Goal: Transaction & Acquisition: Purchase product/service

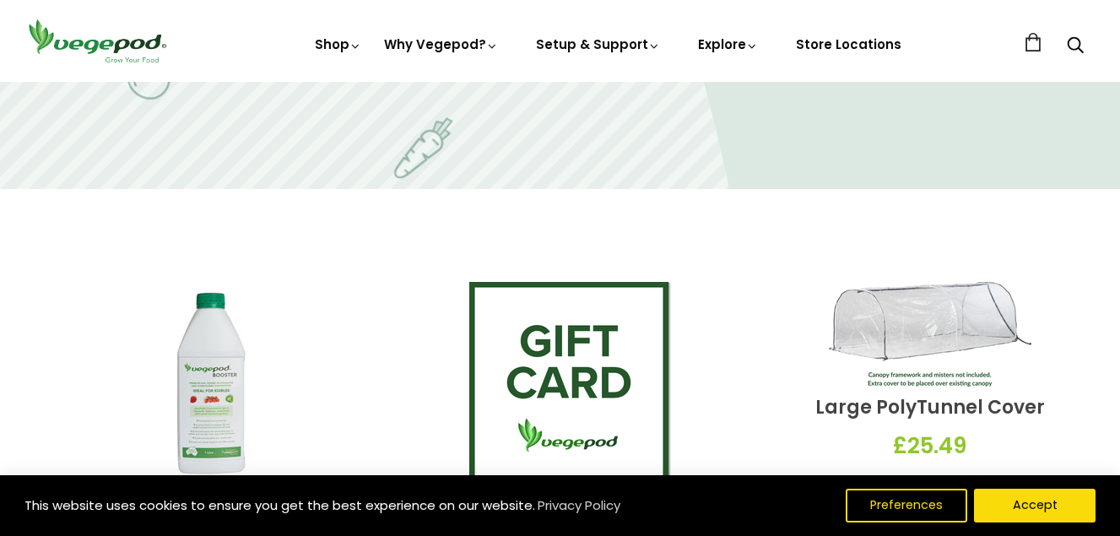
scroll to position [2358, 0]
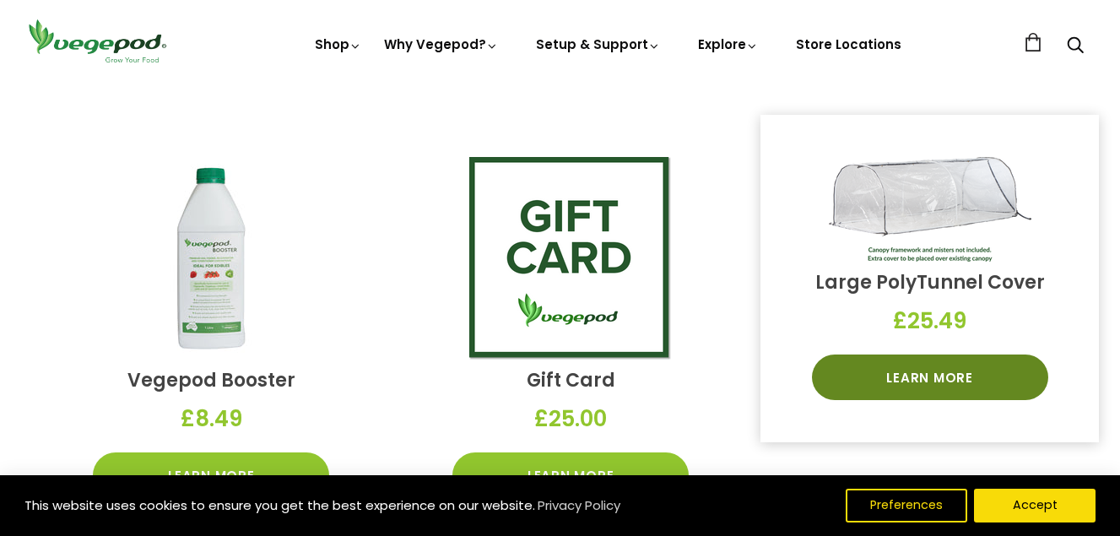
click at [959, 380] on link "Learn More" at bounding box center [930, 378] width 236 height 46
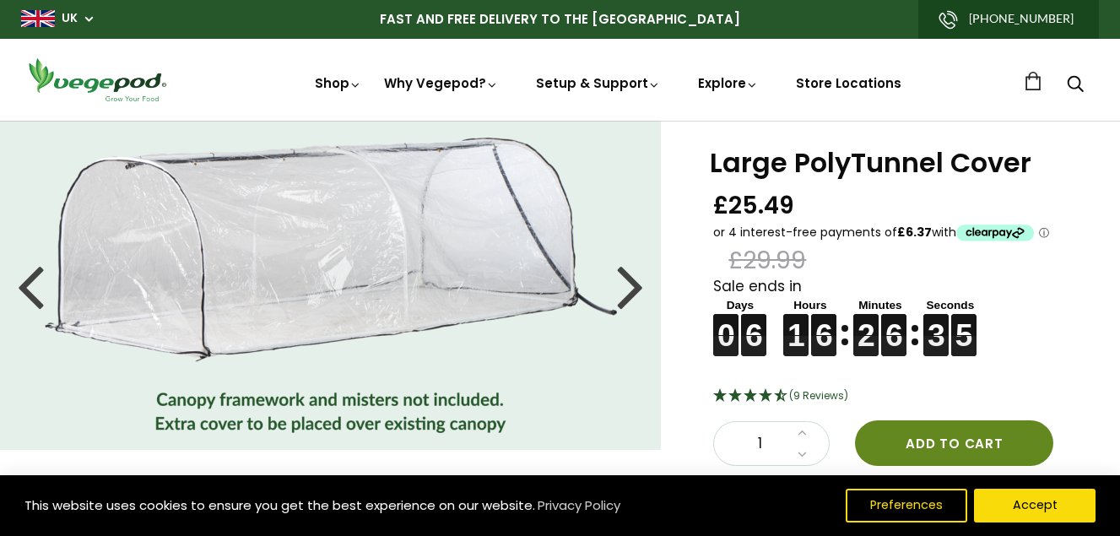
click at [969, 437] on button "Add to cart" at bounding box center [954, 443] width 198 height 46
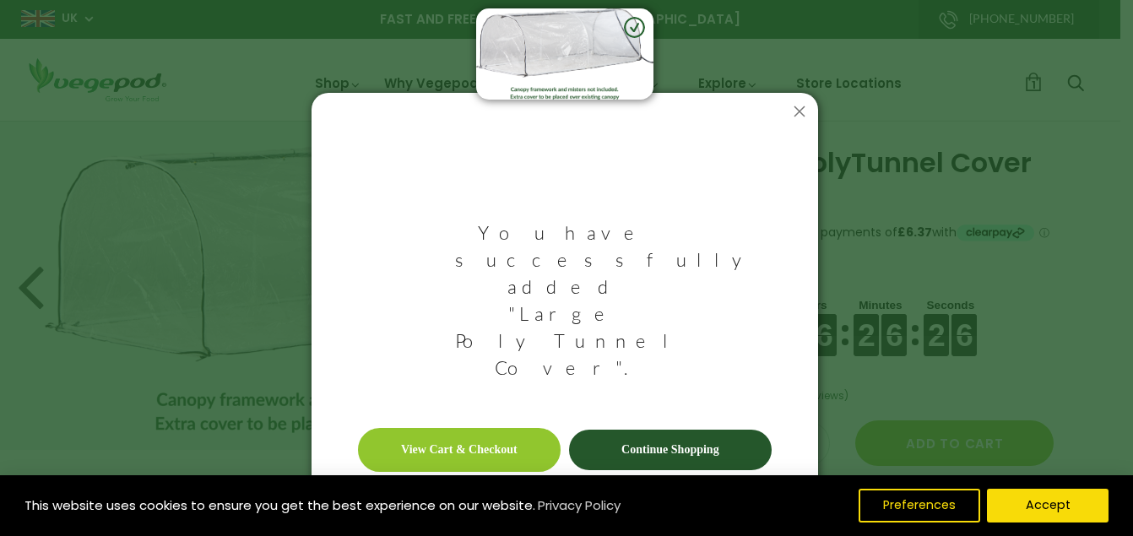
click at [679, 430] on link "Continue Shopping" at bounding box center [670, 450] width 203 height 41
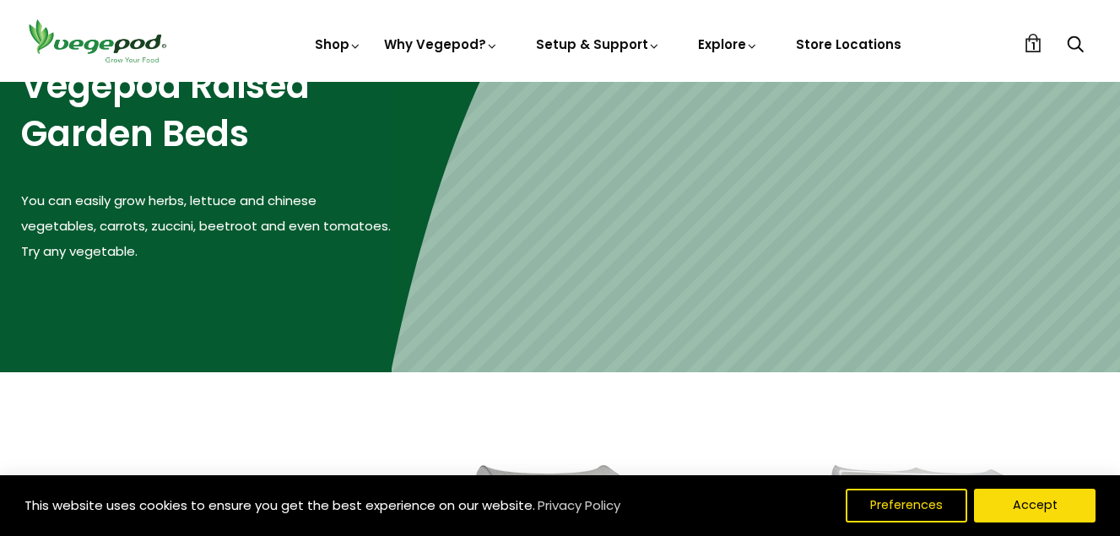
scroll to position [62, 0]
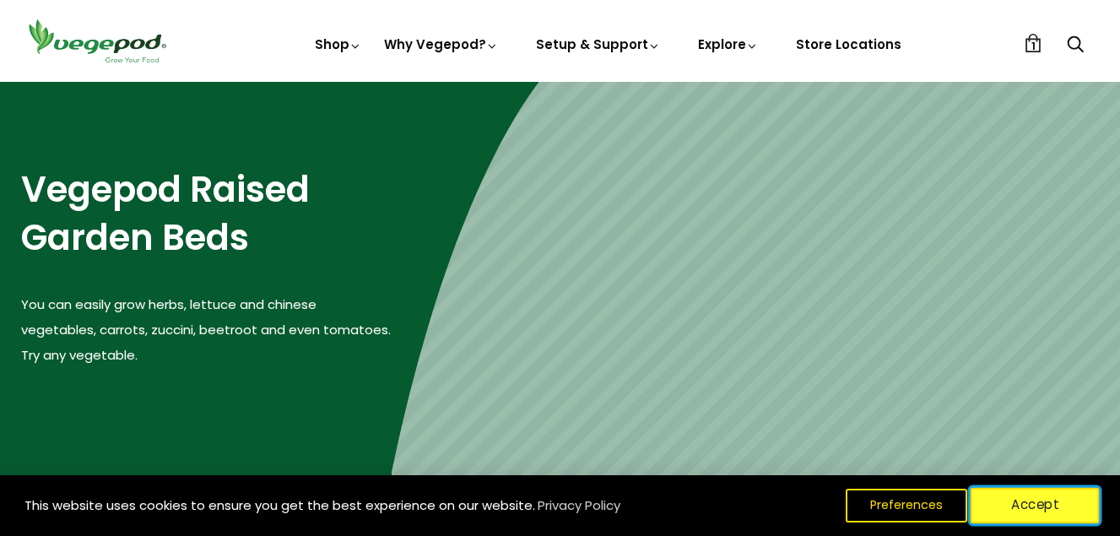
click at [1025, 512] on button "Accept" at bounding box center [1035, 505] width 129 height 35
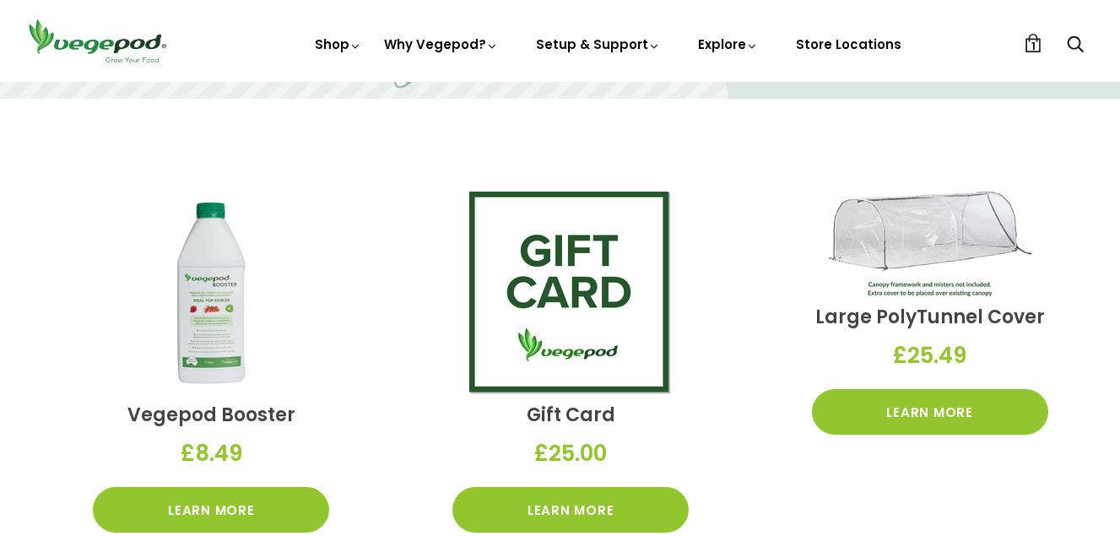
scroll to position [2248, 0]
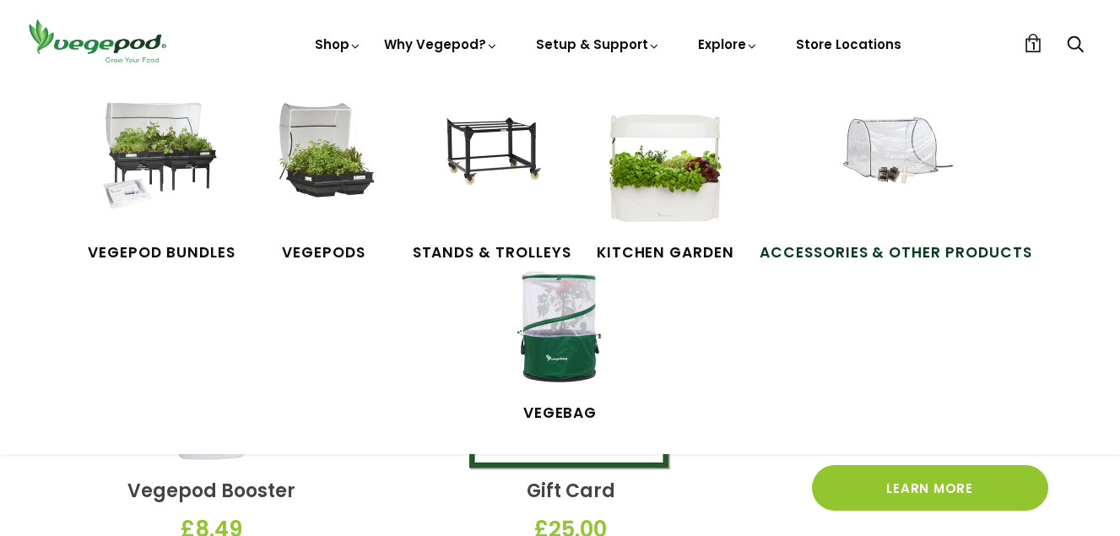
click at [821, 248] on span "Accessories & Other Products" at bounding box center [896, 253] width 273 height 22
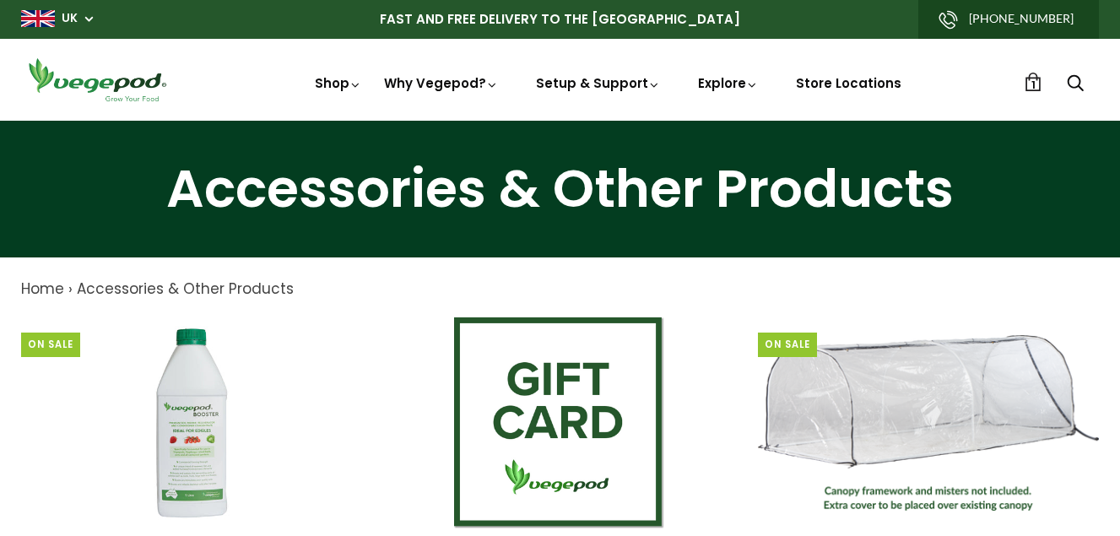
drag, startPoint x: 1127, startPoint y: 61, endPoint x: 773, endPoint y: 58, distance: 353.7
click at [773, 58] on div "Shop Vegepod Bundles Vegepods Stands & Trolleys Kitchen Garden Accessories & Ot…" at bounding box center [560, 80] width 1078 height 48
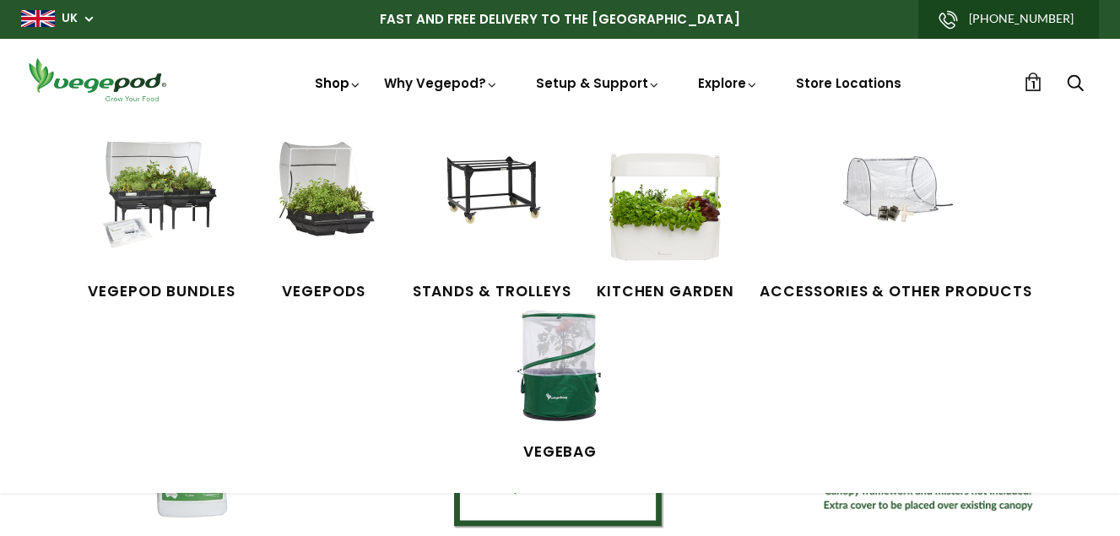
click at [340, 82] on link "Shop" at bounding box center [338, 106] width 47 height 65
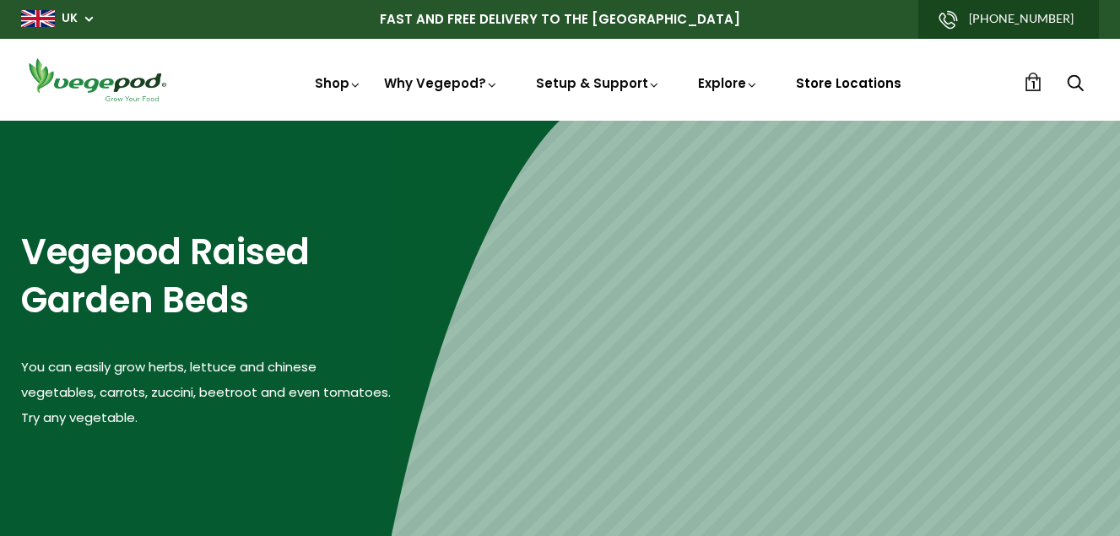
click at [854, 80] on link "Store Locations" at bounding box center [849, 83] width 106 height 18
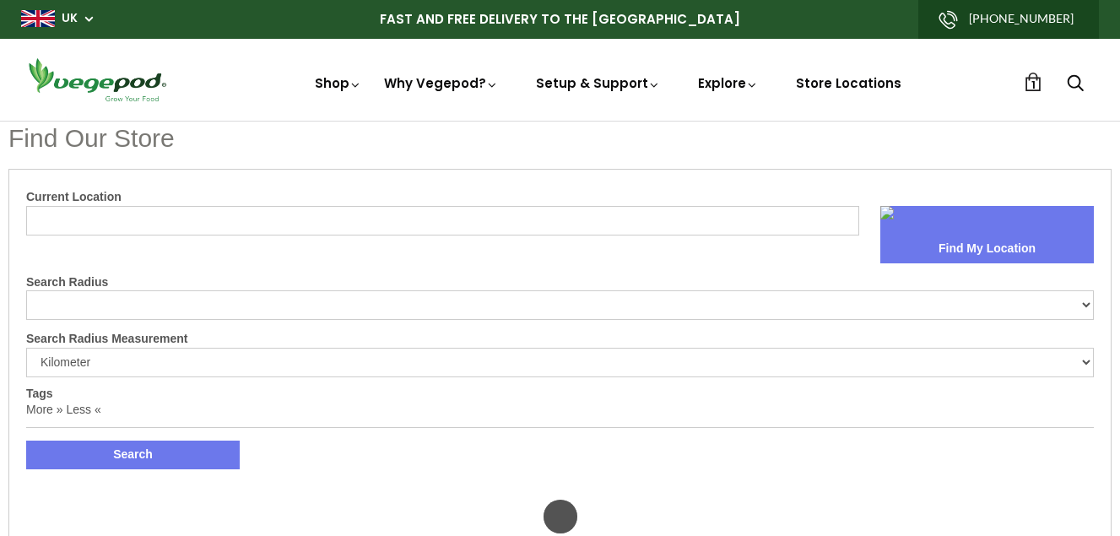
select select "m"
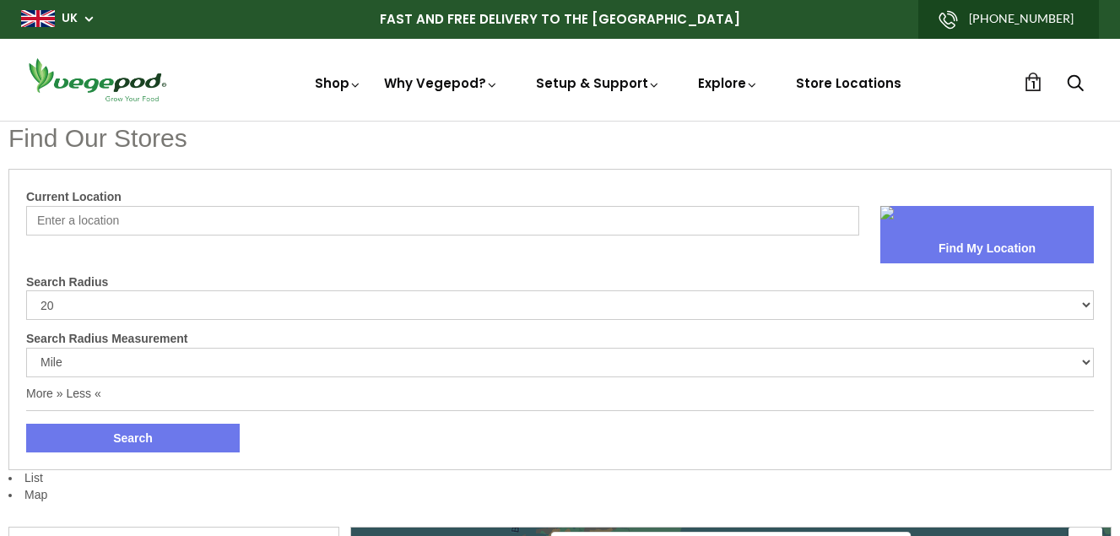
click at [41, 219] on input "Current Location" at bounding box center [442, 221] width 833 height 30
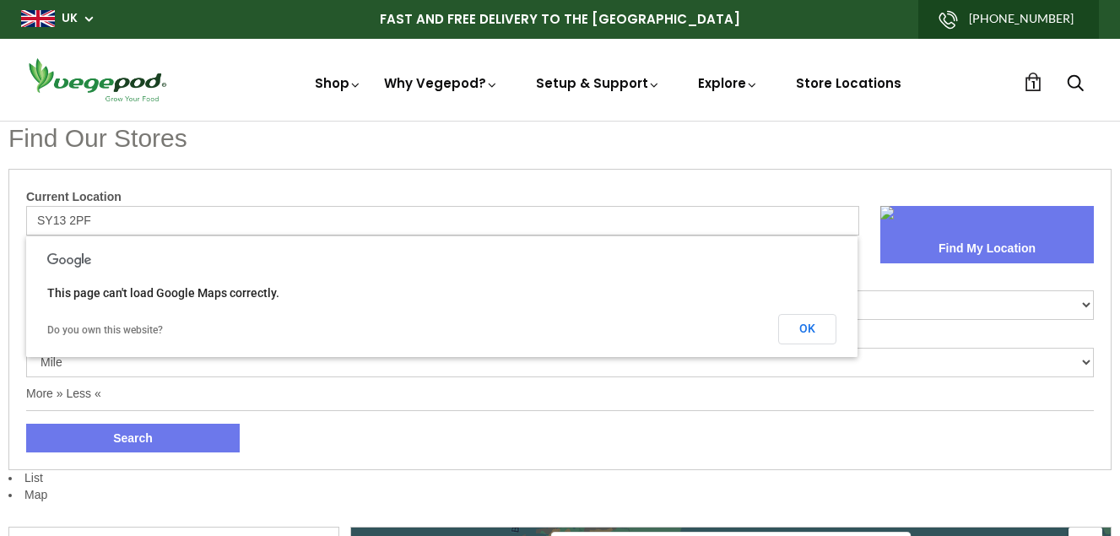
click at [26, 424] on button "Search" at bounding box center [133, 438] width 214 height 29
type input "S"
type input "[GEOGRAPHIC_DATA]"
click at [26, 424] on button "Search" at bounding box center [133, 438] width 214 height 29
click at [986, 245] on button "Find My Location" at bounding box center [987, 249] width 214 height 29
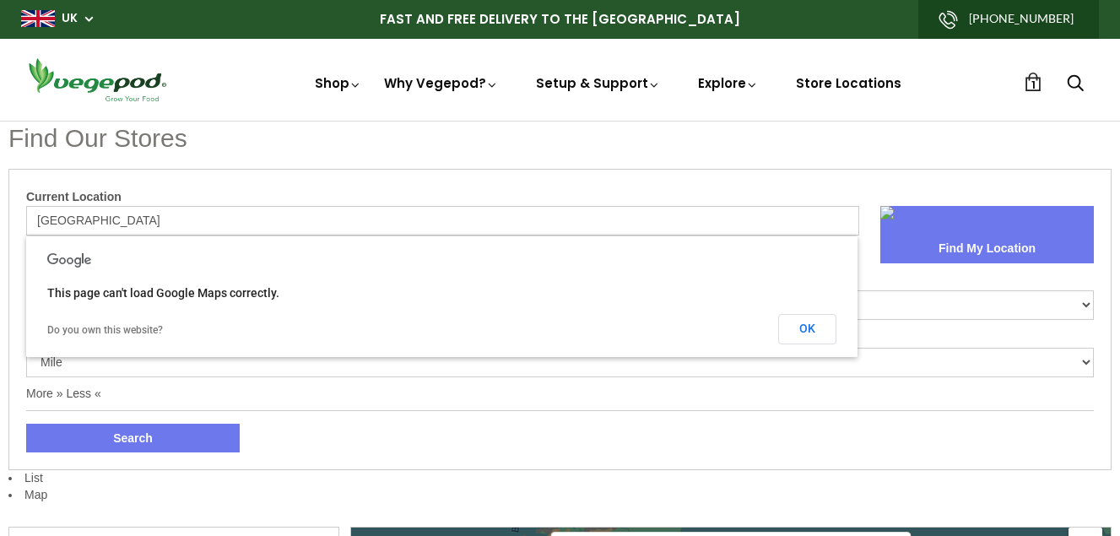
click at [808, 324] on button "OK" at bounding box center [807, 329] width 58 height 30
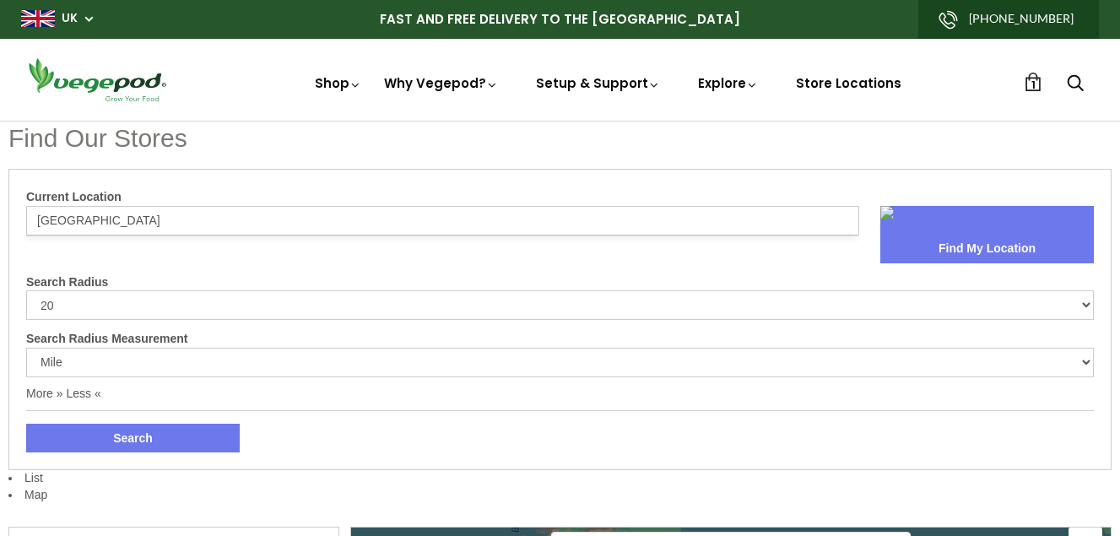
click at [131, 434] on button "Search" at bounding box center [133, 438] width 214 height 29
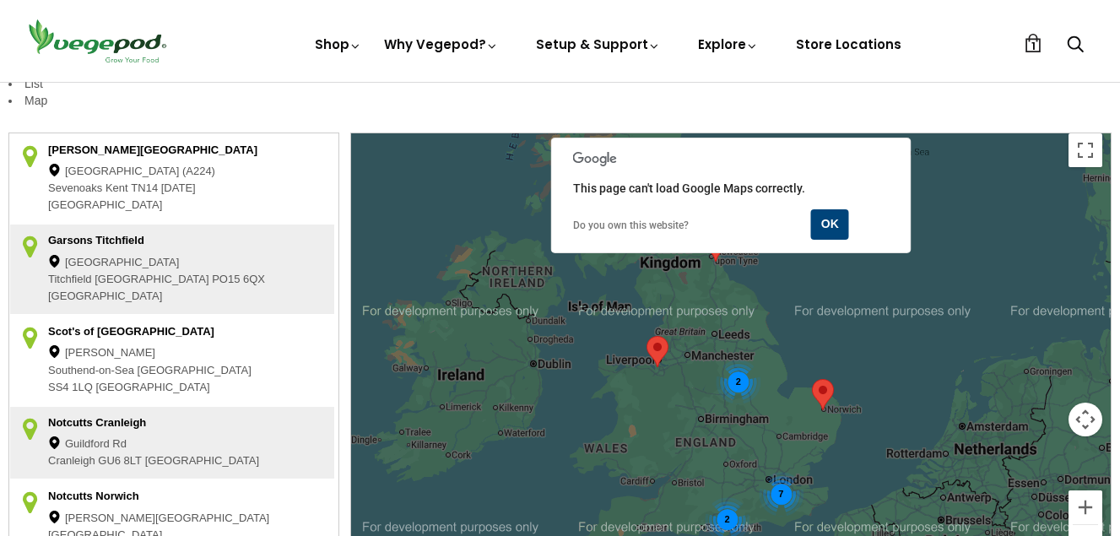
scroll to position [430, 0]
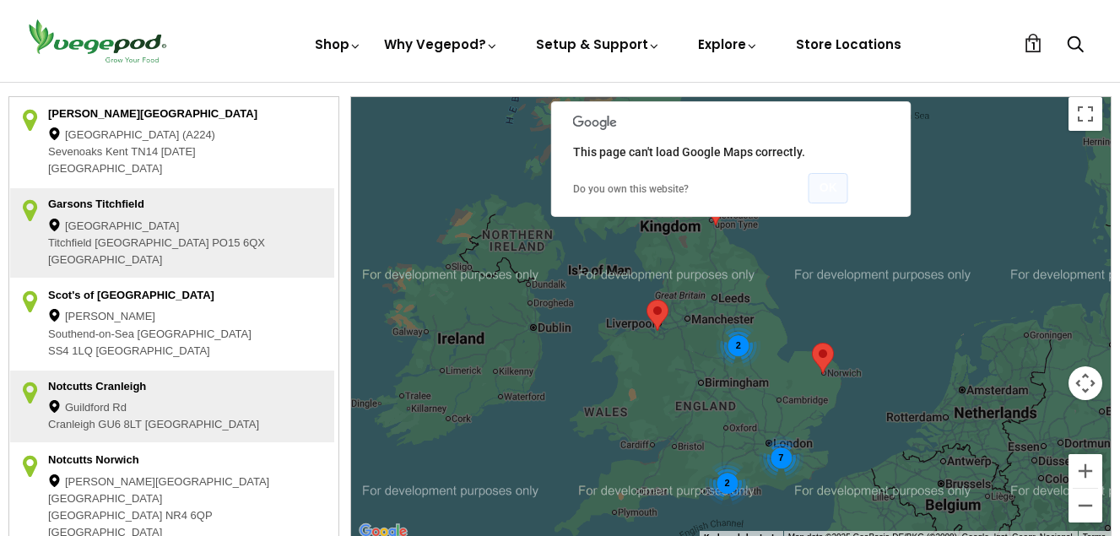
click at [842, 194] on button "OK" at bounding box center [829, 188] width 40 height 30
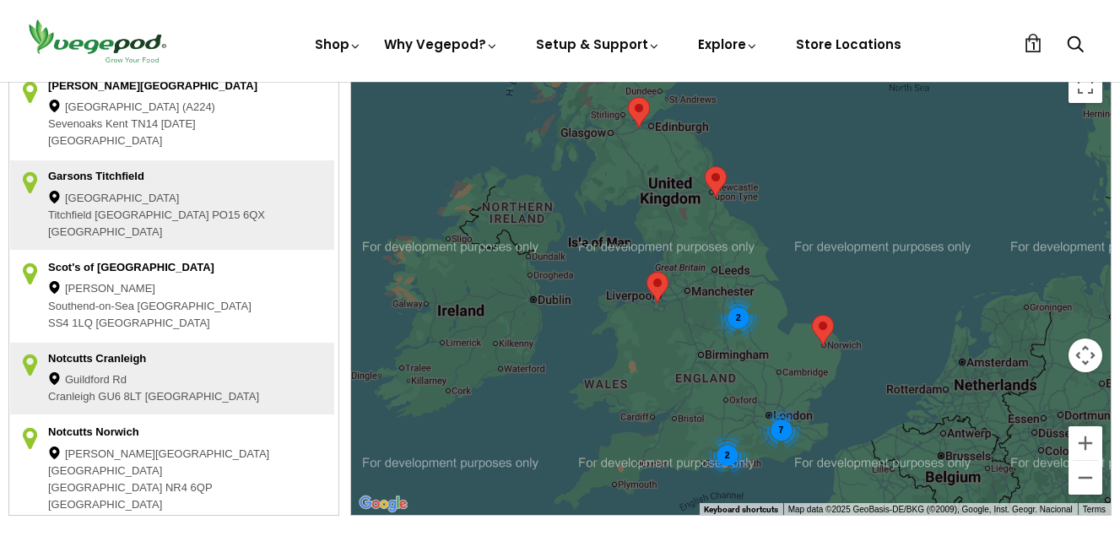
scroll to position [461, 0]
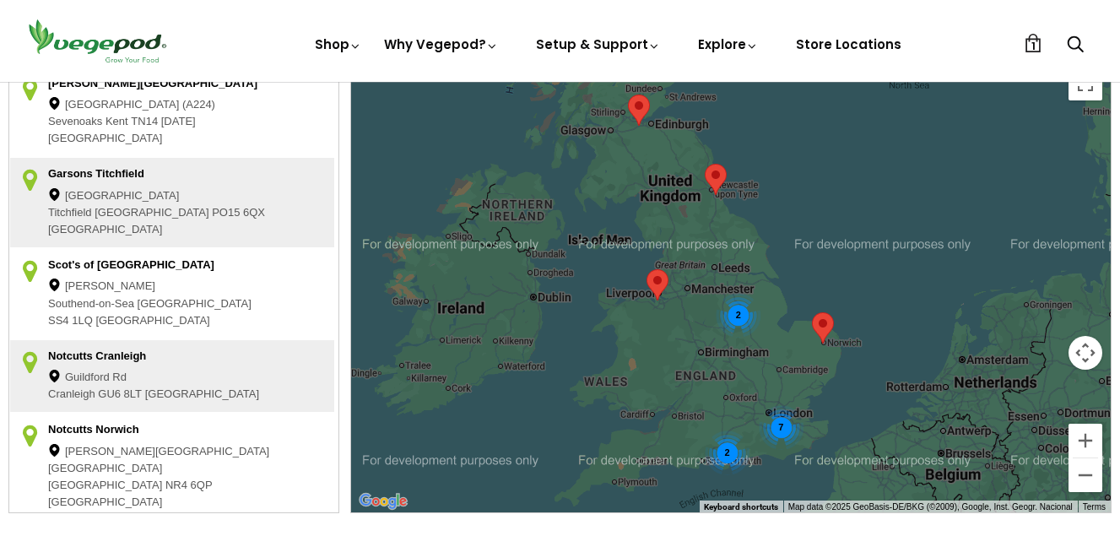
click at [662, 273] on img at bounding box center [658, 284] width 22 height 31
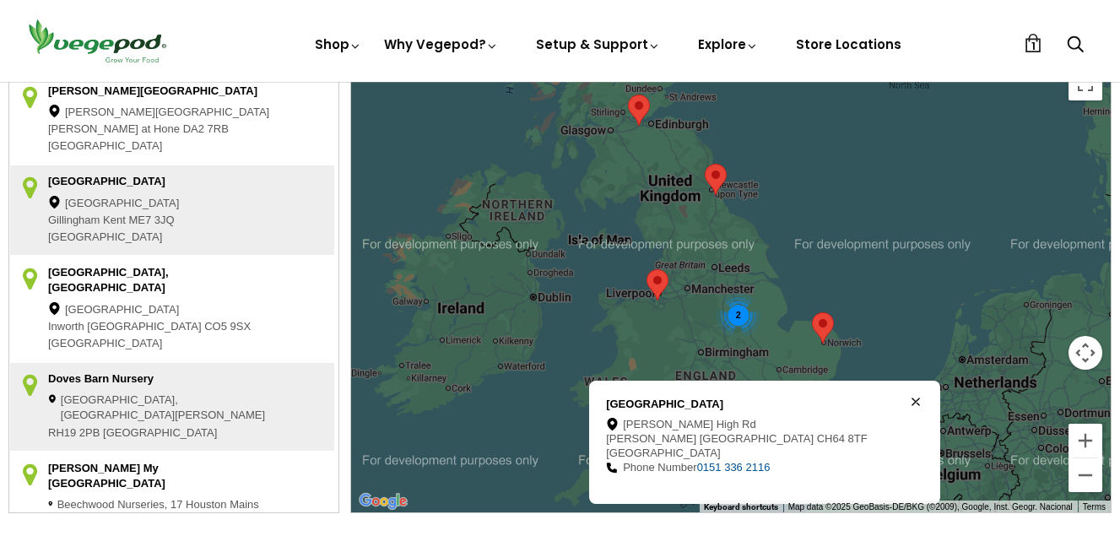
scroll to position [794, 0]
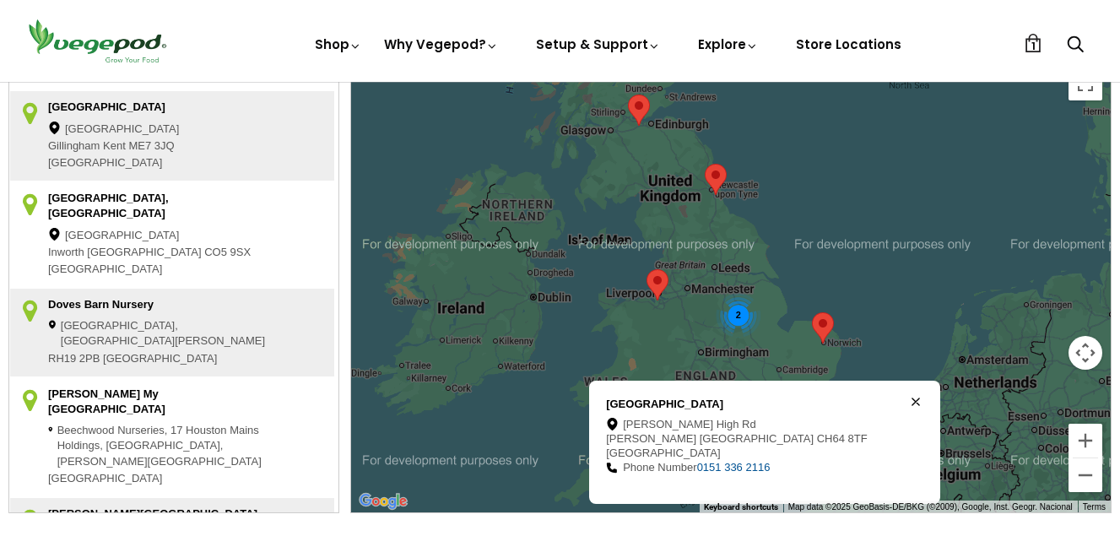
click at [657, 286] on img at bounding box center [658, 284] width 22 height 31
